Goal: Check status: Check status

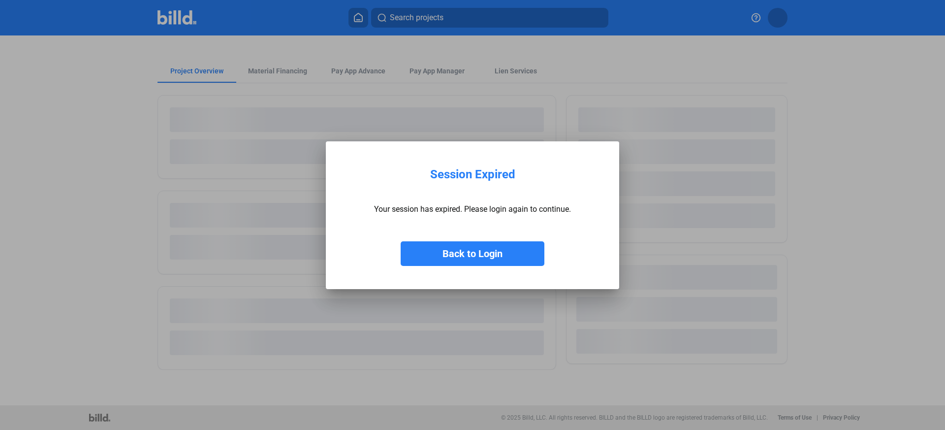
click at [494, 254] on button "Back to Login" at bounding box center [473, 253] width 144 height 25
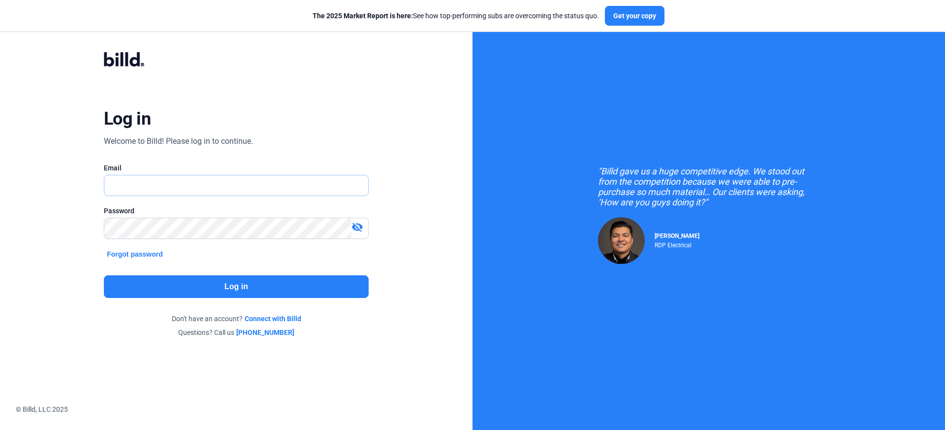
click at [269, 192] on input "text" at bounding box center [236, 185] width 264 height 20
type input "[PERSON_NAME][EMAIL_ADDRESS][DOMAIN_NAME]"
click at [268, 284] on button "Log in" at bounding box center [236, 286] width 265 height 23
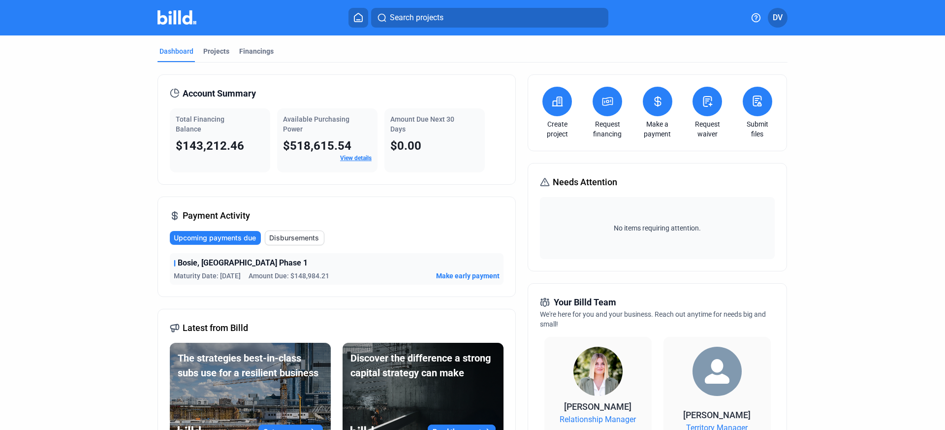
click at [609, 104] on icon at bounding box center [608, 101] width 10 height 8
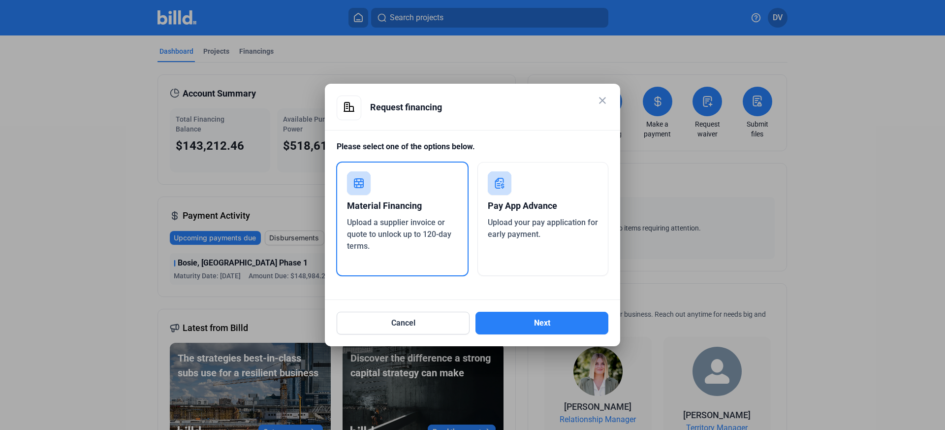
click at [594, 103] on div "Request financing" at bounding box center [489, 107] width 238 height 24
click at [598, 101] on mat-icon "close" at bounding box center [602, 100] width 12 height 12
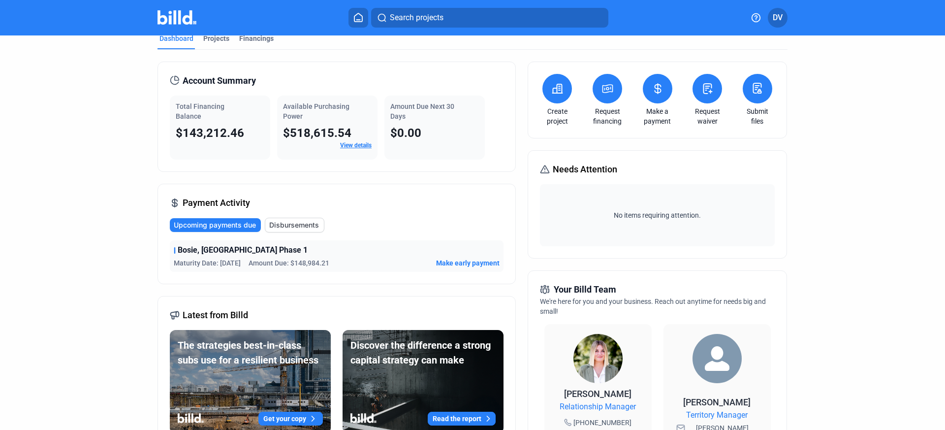
click at [244, 129] on div "$143,212.46" at bounding box center [220, 133] width 89 height 16
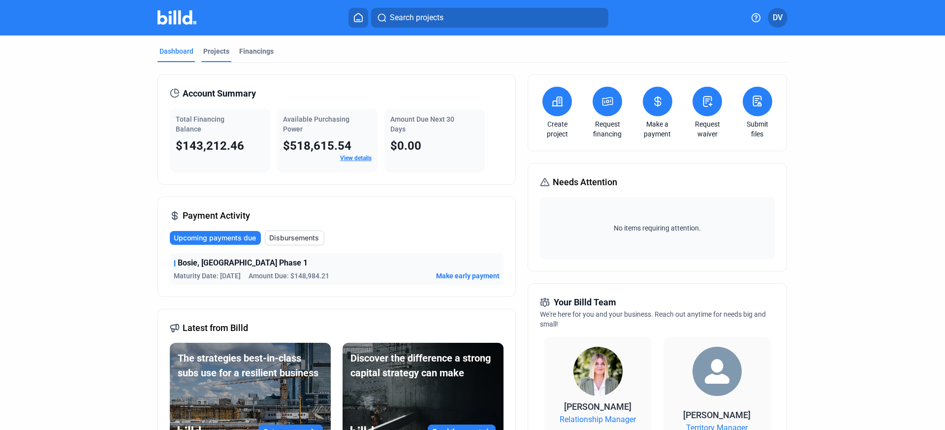
click at [226, 53] on div "Projects" at bounding box center [216, 54] width 30 height 16
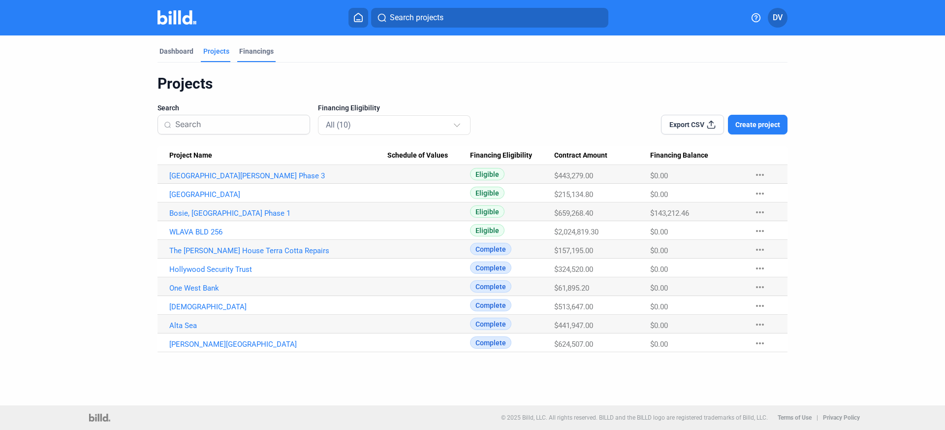
click at [258, 50] on div "Financings" at bounding box center [256, 51] width 34 height 10
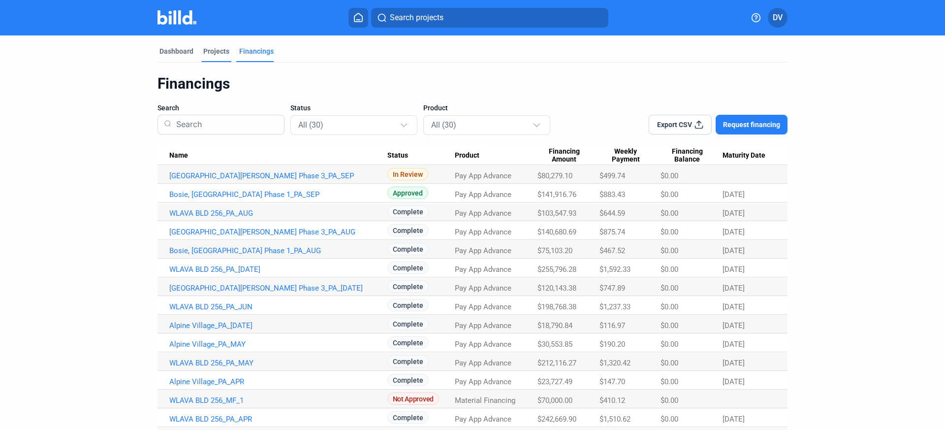
click at [223, 60] on div "Projects" at bounding box center [216, 54] width 30 height 16
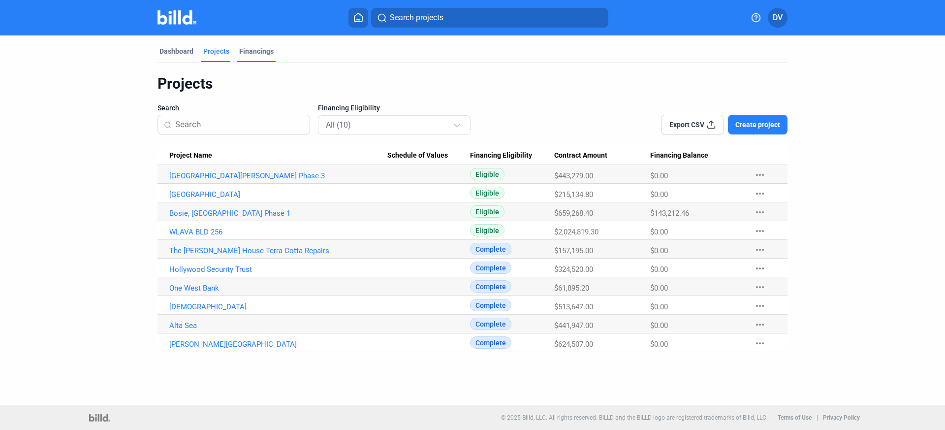
click at [250, 54] on div "Financings" at bounding box center [256, 51] width 34 height 10
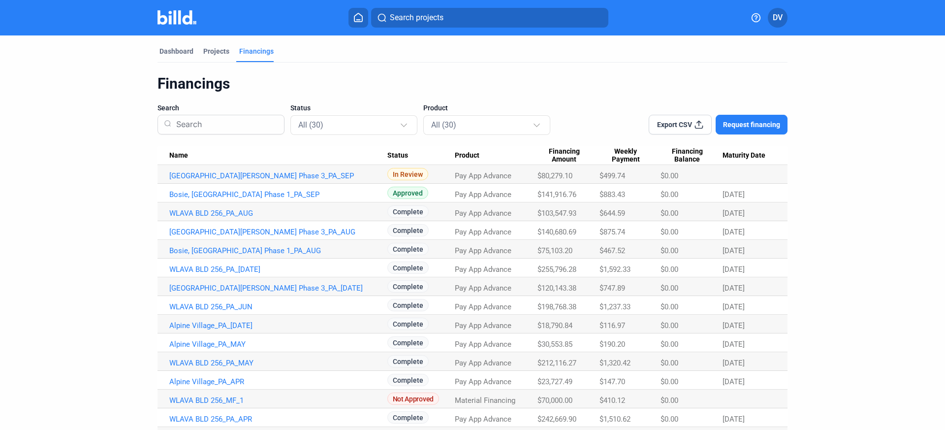
drag, startPoint x: 627, startPoint y: 190, endPoint x: 590, endPoint y: 192, distance: 36.9
click at [590, 191] on tr "Bosie, ID Train Station Phase 1_PA_SEP Approved Pay App Advance $141,916.76 $88…" at bounding box center [472, 193] width 630 height 19
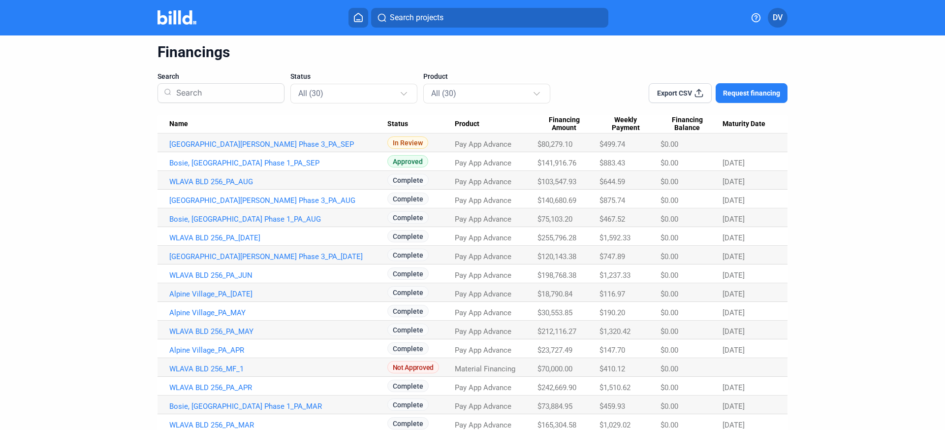
scroll to position [37, 0]
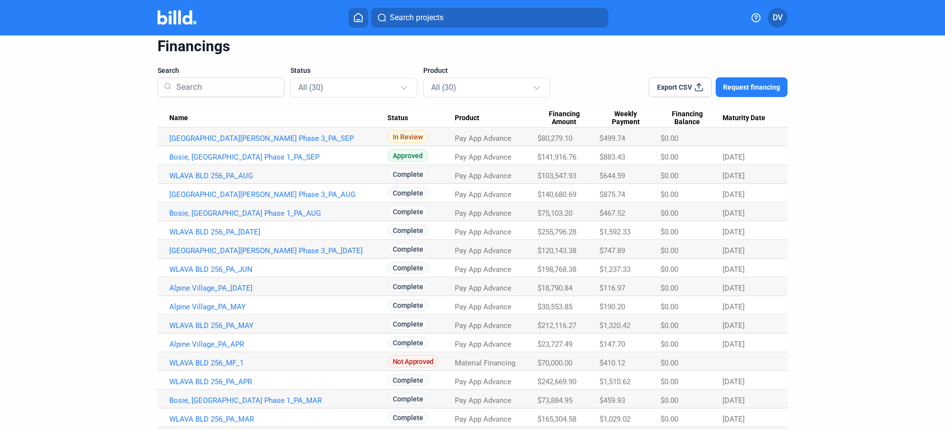
drag, startPoint x: 620, startPoint y: 230, endPoint x: 164, endPoint y: 233, distance: 455.2
click at [164, 233] on tr "WLAVA BLD 256_PA_JUL Complete Pay App Advance $255,796.28 $1,592.33 $0.00 10/18…" at bounding box center [472, 230] width 630 height 19
click at [152, 239] on div "Dashboard Projects Financings Financings Search Status All (30) Product All (30…" at bounding box center [472, 343] width 669 height 690
drag, startPoint x: 633, startPoint y: 234, endPoint x: 171, endPoint y: 229, distance: 462.1
click at [171, 229] on tr "WLAVA BLD 256_PA_JUL Complete Pay App Advance $255,796.28 $1,592.33 $0.00 10/18…" at bounding box center [472, 230] width 630 height 19
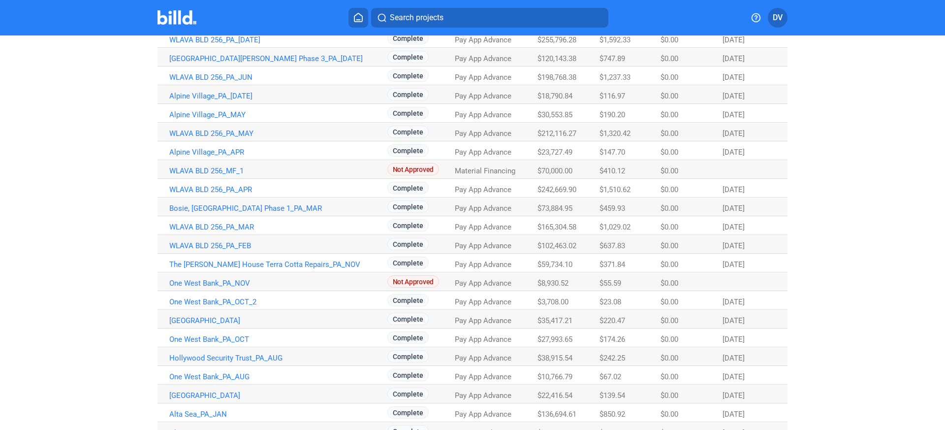
scroll to position [0, 0]
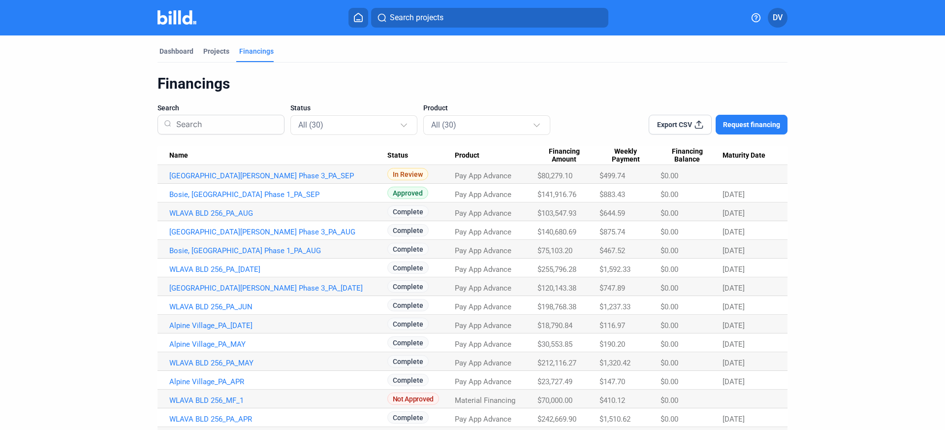
click at [148, 289] on div "Dashboard Projects Financings Financings Search Status All (30) Product All (30…" at bounding box center [472, 380] width 669 height 690
drag, startPoint x: 206, startPoint y: 51, endPoint x: 213, endPoint y: 57, distance: 8.4
click at [206, 51] on div "Projects" at bounding box center [216, 51] width 26 height 10
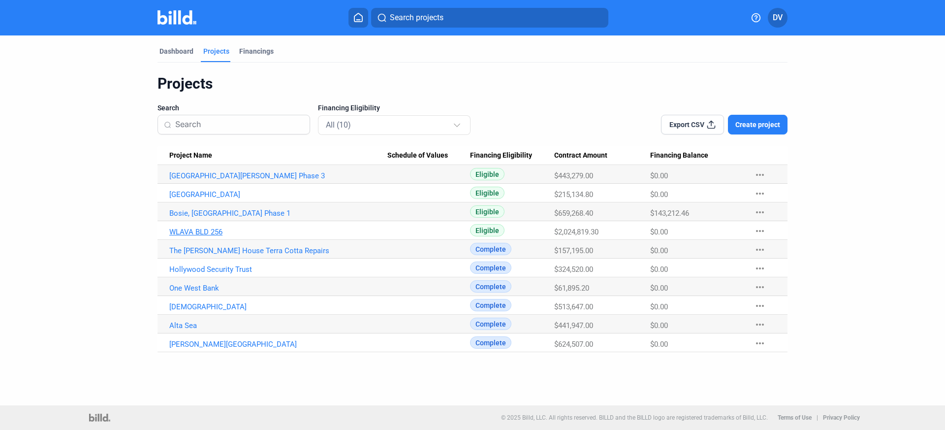
click at [194, 233] on link "WLAVA BLD 256" at bounding box center [278, 231] width 218 height 9
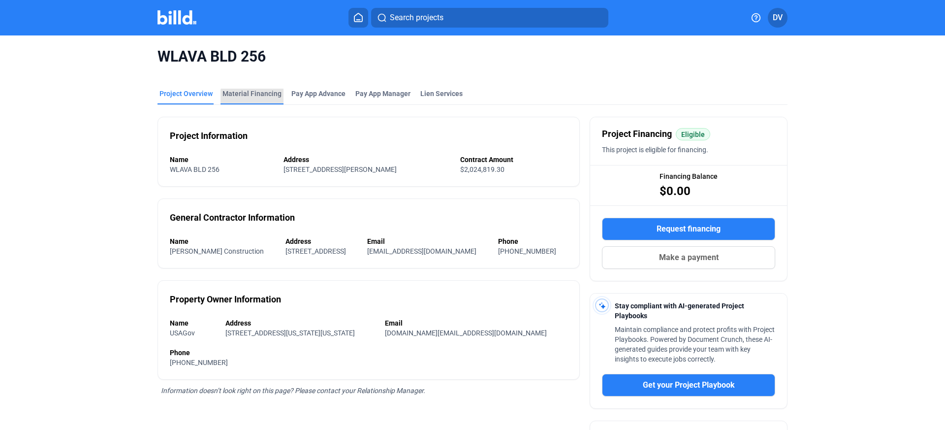
click at [269, 97] on div "Material Financing" at bounding box center [251, 94] width 59 height 10
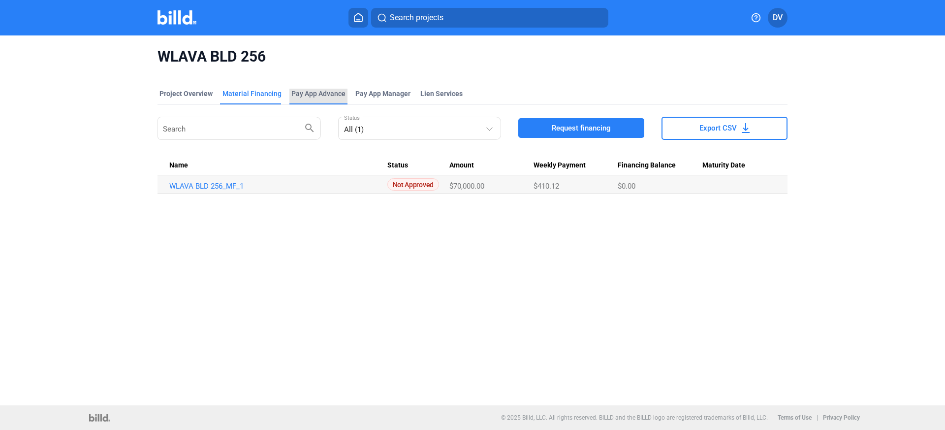
click at [328, 97] on div "Pay App Advance" at bounding box center [318, 94] width 54 height 10
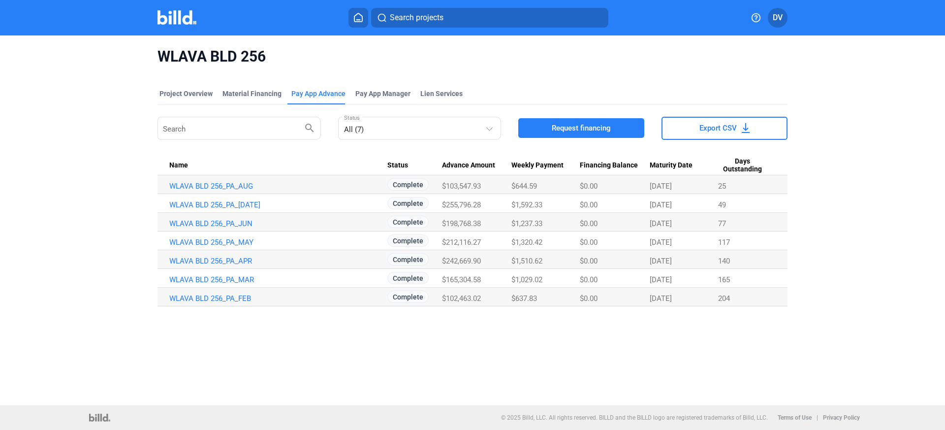
drag, startPoint x: 543, startPoint y: 299, endPoint x: 510, endPoint y: 176, distance: 128.0
click at [510, 176] on tbody "WLAVA BLD 256_PA_AUG Complete $103,547.93 $644.59 $0.00 11/11/25 25 WLAVA BLD 2…" at bounding box center [472, 240] width 630 height 131
click at [640, 341] on div "WLAVA BLD 256 Project Overview Material Financing Pay App Advance Pay App Manag…" at bounding box center [472, 220] width 945 height 370
click at [385, 83] on mat-tab-group "Project Overview Material Financing Pay App Advance Pay App Manager Lien Servic…" at bounding box center [472, 192] width 630 height 228
click at [387, 90] on span "Pay App Manager" at bounding box center [382, 94] width 55 height 10
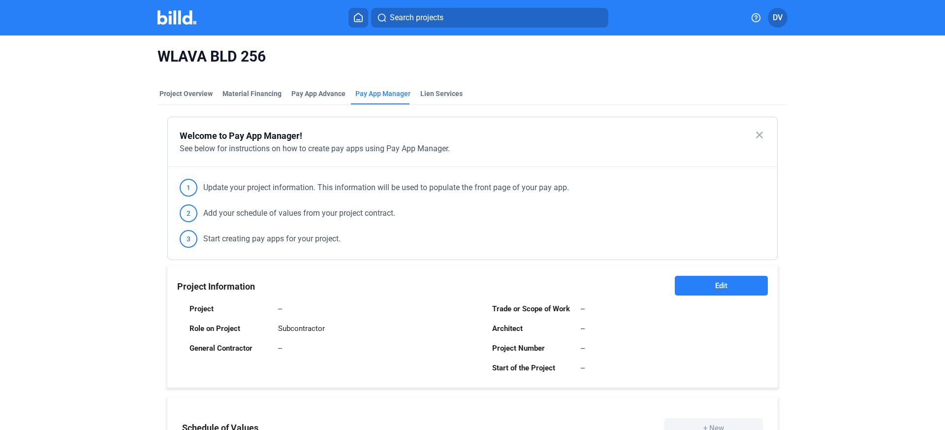
click at [366, 16] on button at bounding box center [358, 18] width 20 height 20
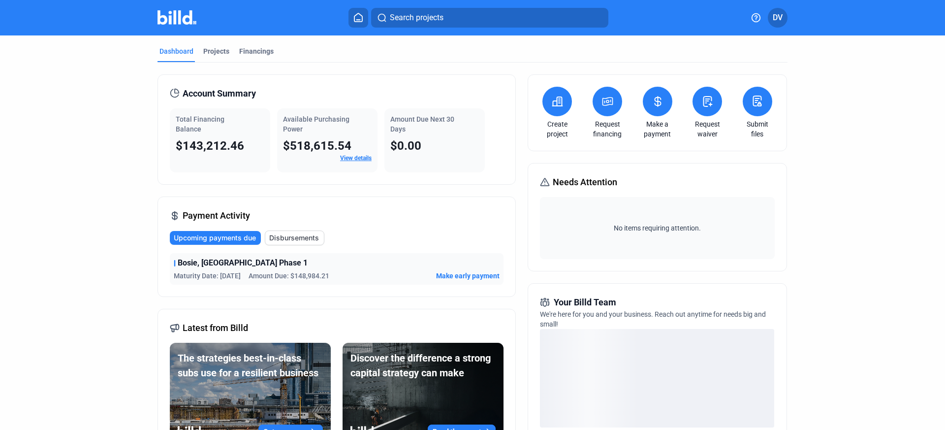
drag, startPoint x: 292, startPoint y: 279, endPoint x: 123, endPoint y: 259, distance: 169.9
click at [123, 259] on dashboard "Dashboard Projects Financings Account Summary Total Financing Balance $143,212.…" at bounding box center [472, 345] width 850 height 620
click at [205, 265] on span "Bosie, [GEOGRAPHIC_DATA] Phase 1" at bounding box center [243, 263] width 130 height 12
click at [290, 236] on span "Disbursements" at bounding box center [294, 238] width 50 height 10
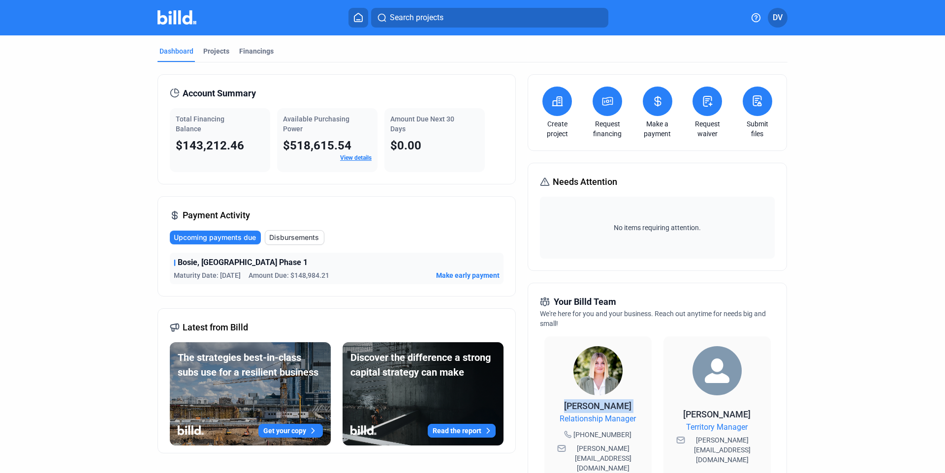
drag, startPoint x: 572, startPoint y: 412, endPoint x: 478, endPoint y: 360, distance: 106.8
click at [549, 394] on div "[PERSON_NAME] Relationship Manager [PHONE_NUMBER] [PERSON_NAME][EMAIL_ADDRESS][…" at bounding box center [597, 411] width 107 height 149
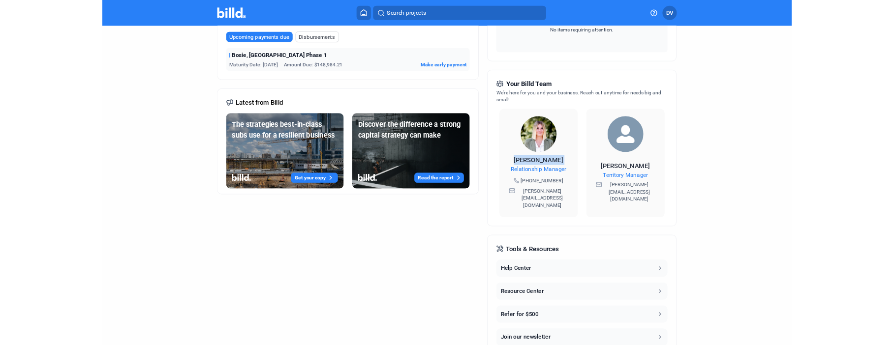
scroll to position [130, 0]
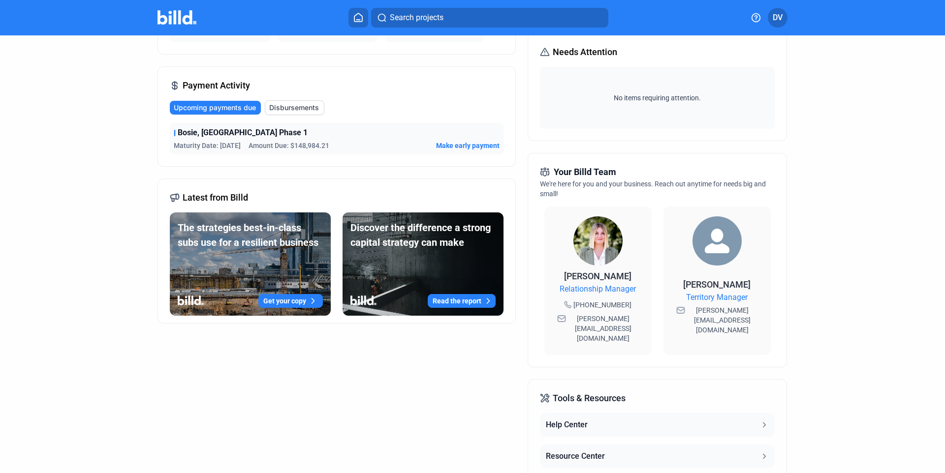
click at [65, 471] on dashboard "Dashboard Projects Financings Account Summary Total Financing Balance $143,212.…" at bounding box center [472, 241] width 850 height 671
drag, startPoint x: 67, startPoint y: 471, endPoint x: 80, endPoint y: 295, distance: 177.1
click at [76, 358] on dashboard "Dashboard Projects Financings Account Summary Total Financing Balance $143,212.…" at bounding box center [472, 241] width 850 height 671
